Goal: Information Seeking & Learning: Learn about a topic

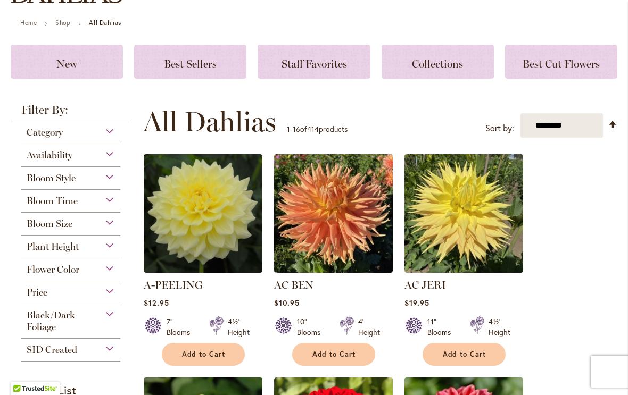
scroll to position [112, 0]
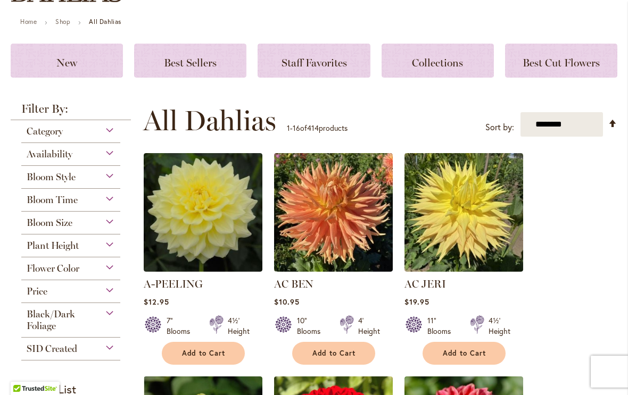
click at [103, 229] on div "Bloom Size" at bounding box center [70, 220] width 99 height 17
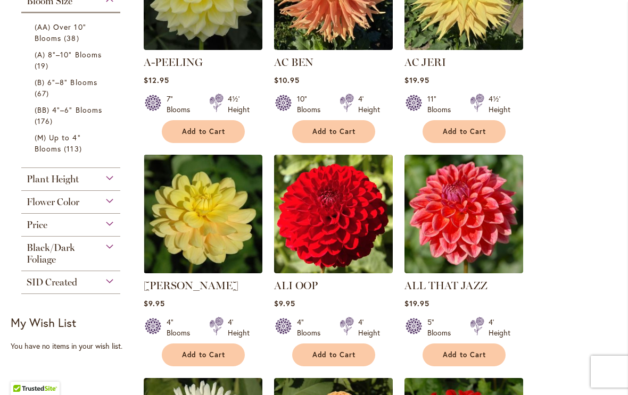
scroll to position [335, 0]
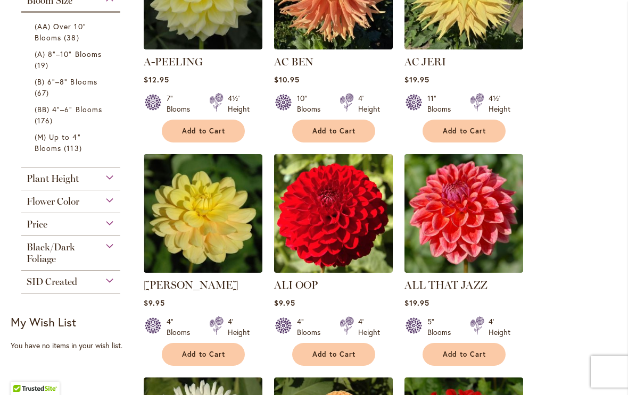
click at [105, 206] on div "Flower Color" at bounding box center [70, 198] width 99 height 17
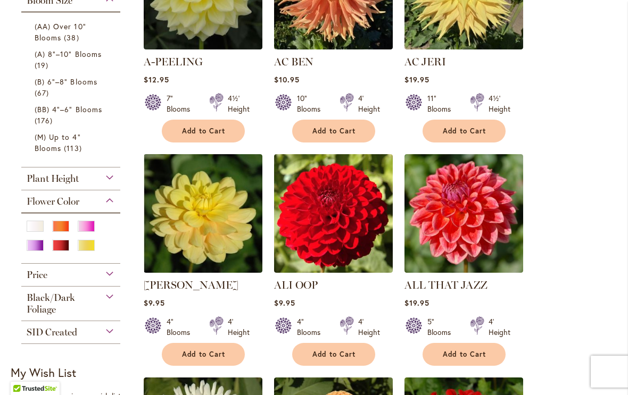
click at [60, 229] on div "Orange/Peach" at bounding box center [60, 226] width 17 height 11
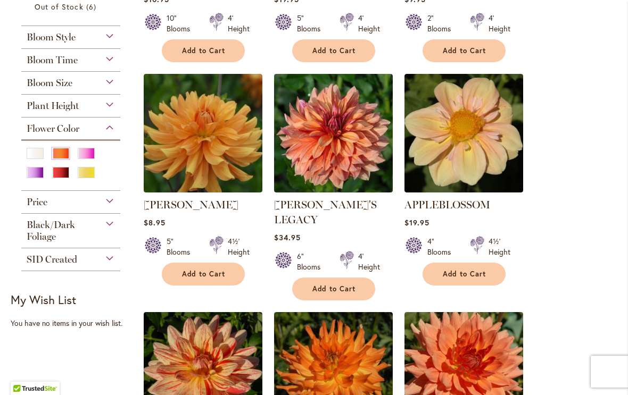
scroll to position [395, 0]
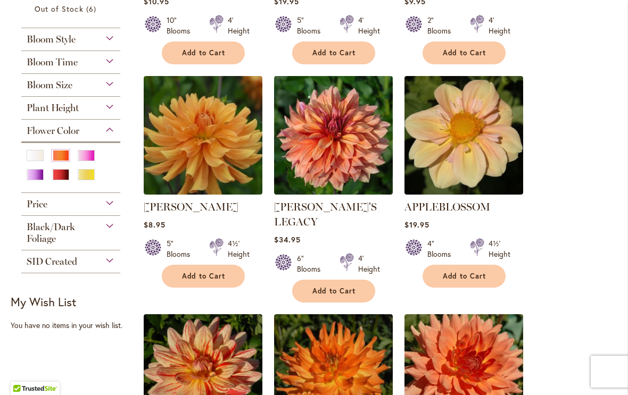
click at [328, 140] on img at bounding box center [333, 135] width 119 height 119
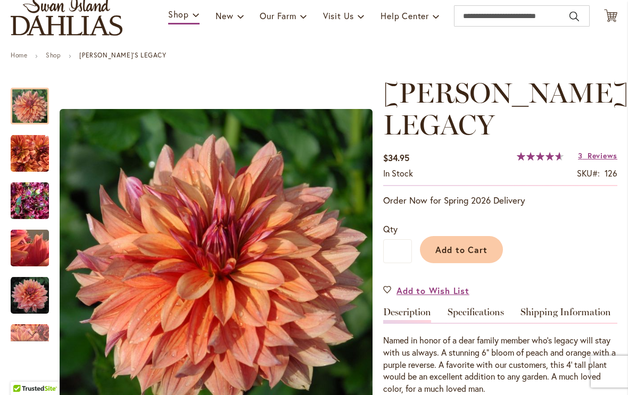
scroll to position [86, 0]
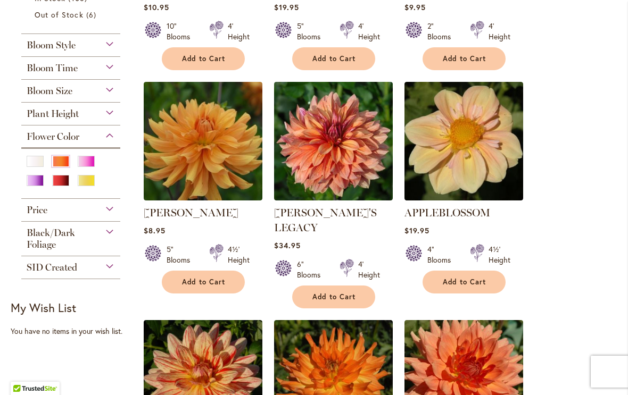
scroll to position [390, 0]
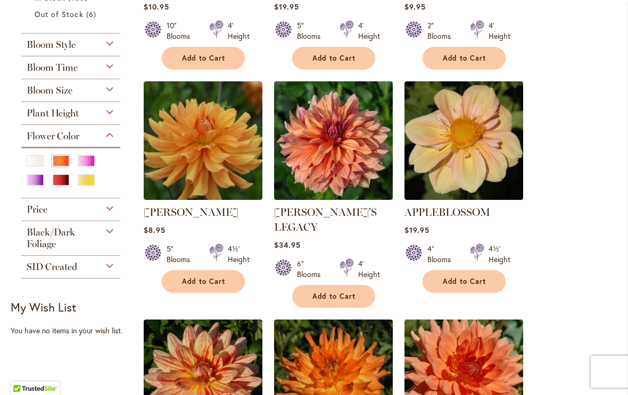
click at [341, 145] on img at bounding box center [333, 140] width 119 height 119
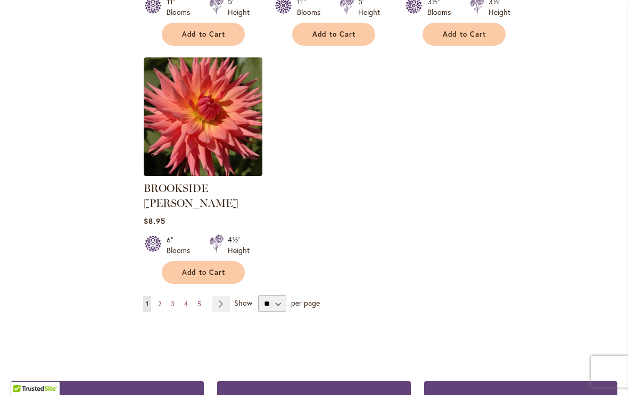
scroll to position [1341, 0]
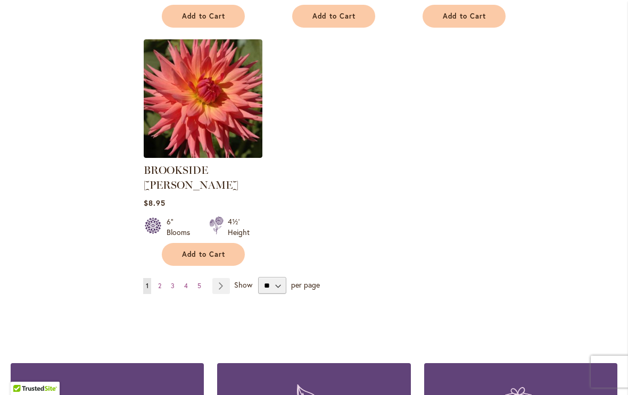
click at [158, 278] on link "Page 2" at bounding box center [159, 286] width 9 height 16
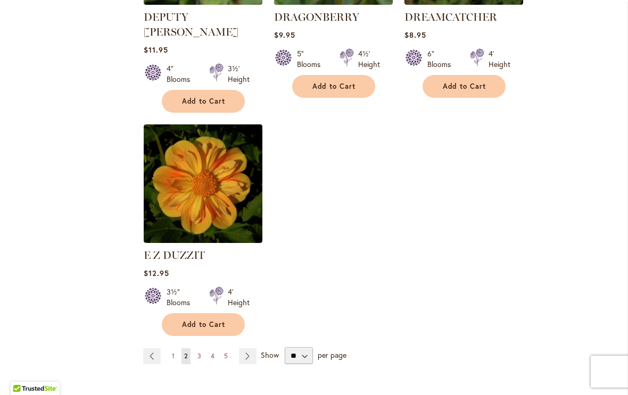
scroll to position [1273, 0]
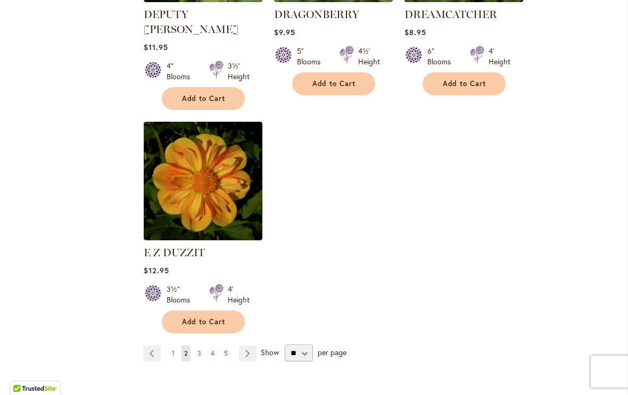
click at [198, 350] on span "3" at bounding box center [199, 354] width 4 height 8
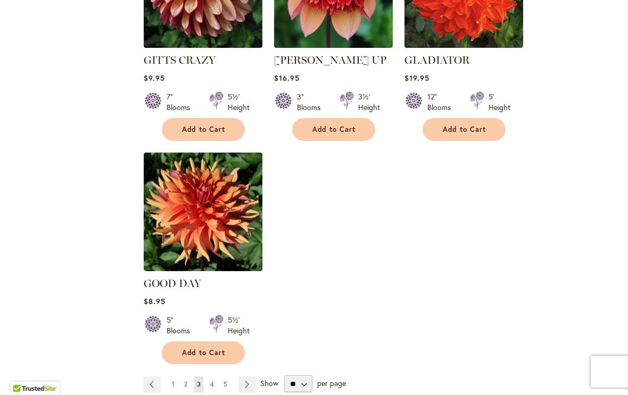
scroll to position [1246, 0]
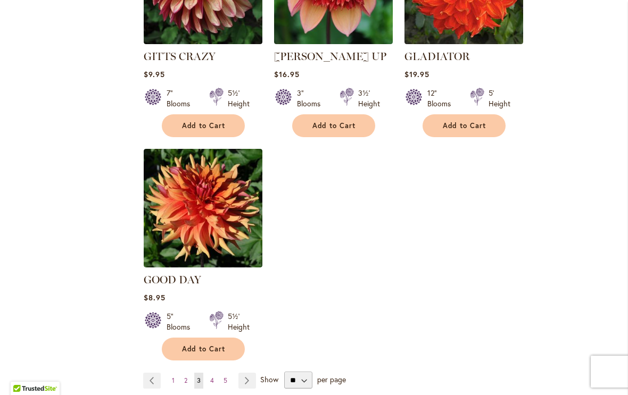
click at [213, 377] on span "4" at bounding box center [212, 381] width 4 height 8
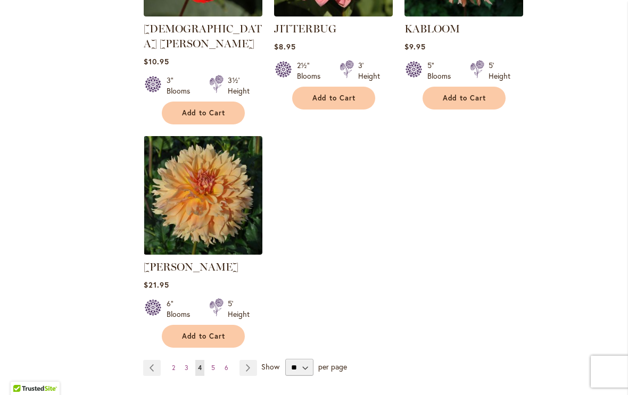
scroll to position [1263, 0]
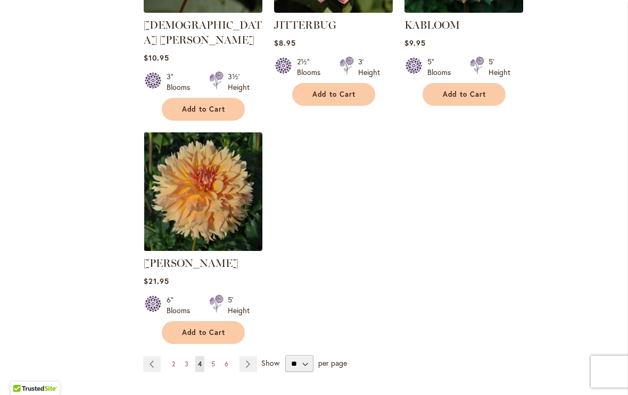
click at [211, 360] on span "5" at bounding box center [213, 364] width 4 height 8
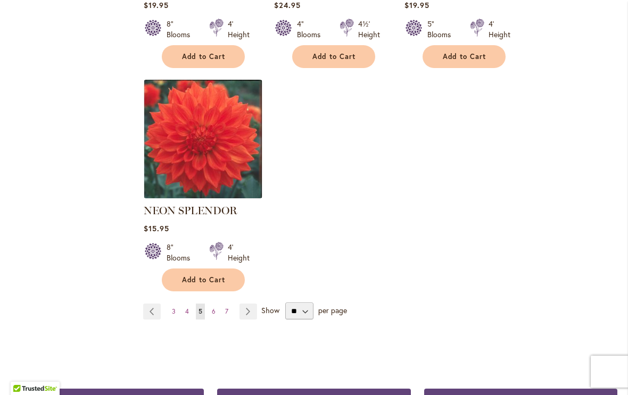
scroll to position [1303, 0]
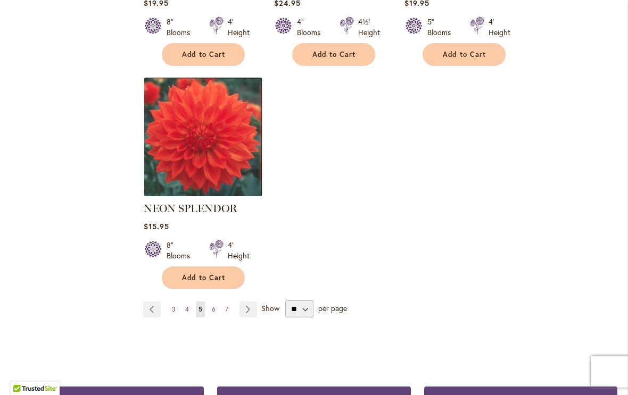
click at [210, 302] on link "Page 6" at bounding box center [213, 310] width 9 height 16
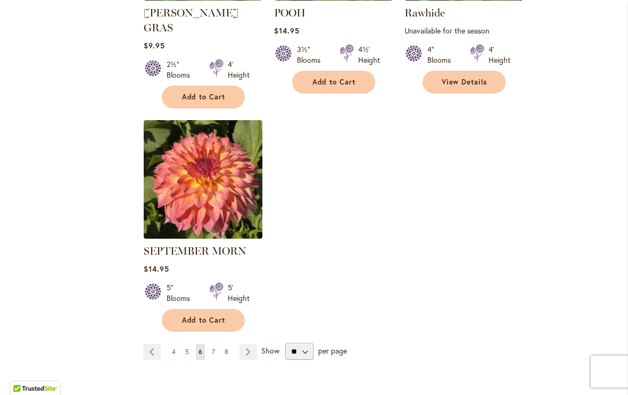
scroll to position [1294, 0]
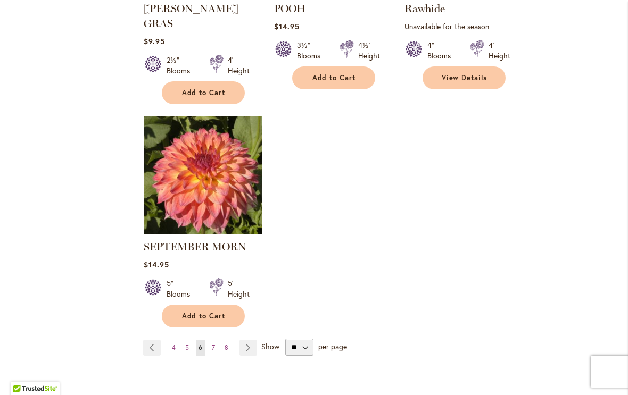
click at [212, 344] on span "7" at bounding box center [213, 348] width 3 height 8
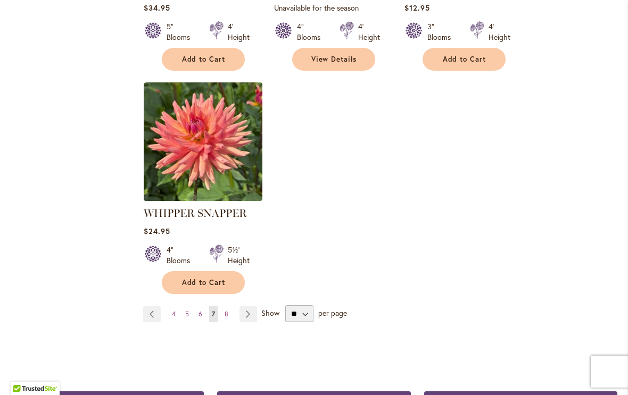
scroll to position [1317, 0]
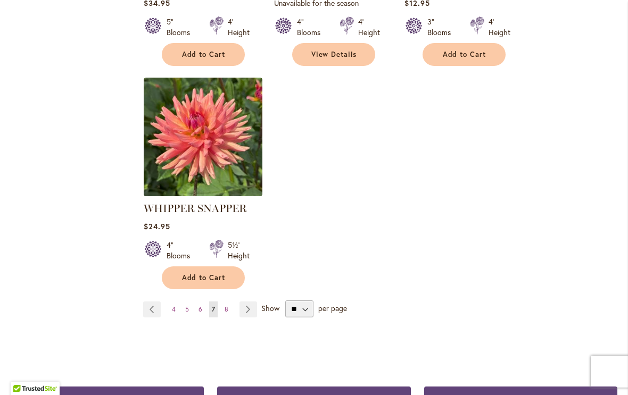
click at [223, 302] on link "Page 8" at bounding box center [226, 310] width 9 height 16
